Goal: Information Seeking & Learning: Learn about a topic

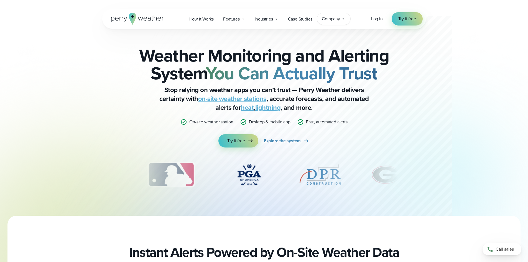
click at [343, 18] on icon at bounding box center [343, 19] width 4 height 4
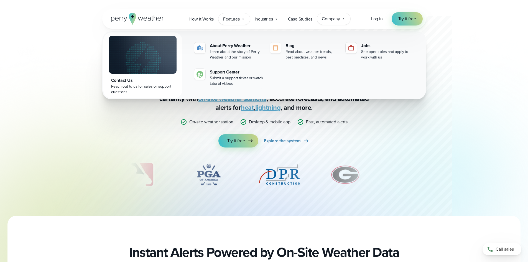
click at [235, 22] on span "Features" at bounding box center [231, 19] width 16 height 7
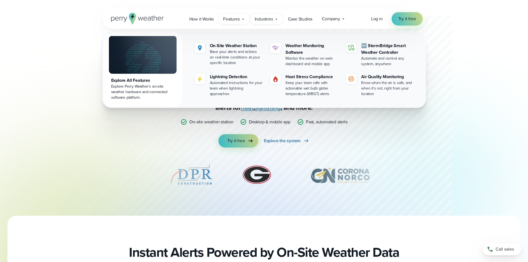
click at [259, 21] on span "Industries" at bounding box center [263, 19] width 18 height 7
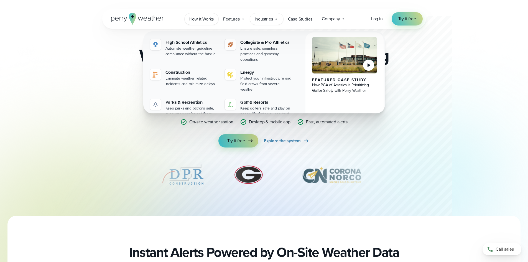
click at [202, 21] on span "How it Works" at bounding box center [201, 19] width 25 height 7
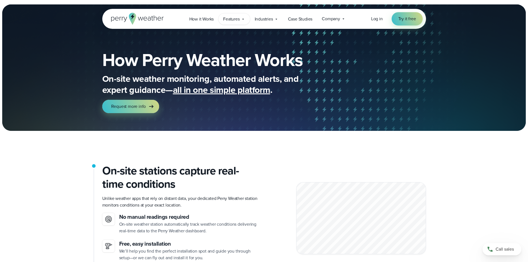
click at [232, 21] on span "Features" at bounding box center [231, 19] width 16 height 7
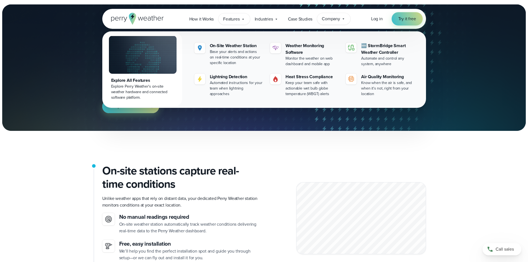
click at [325, 24] on div "Company Contact Us Reach out to us for sales or support questions" at bounding box center [333, 19] width 33 height 12
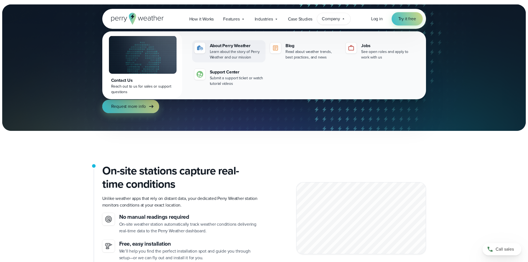
click at [235, 50] on div "Learn about the story of Perry Weather and our mission" at bounding box center [236, 54] width 53 height 11
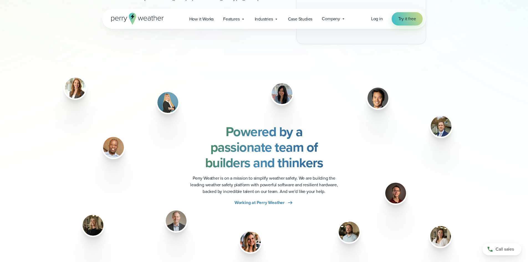
scroll to position [720, 0]
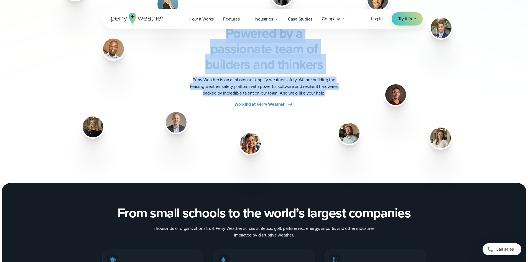
drag, startPoint x: 527, startPoint y: 139, endPoint x: 523, endPoint y: 146, distance: 7.8
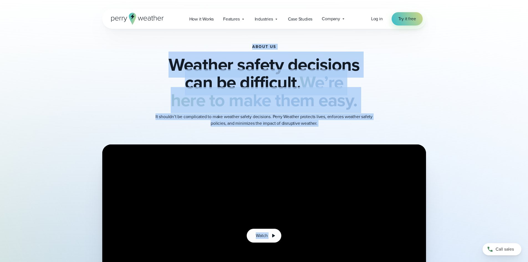
scroll to position [0, 0]
